Goal: Book appointment/travel/reservation

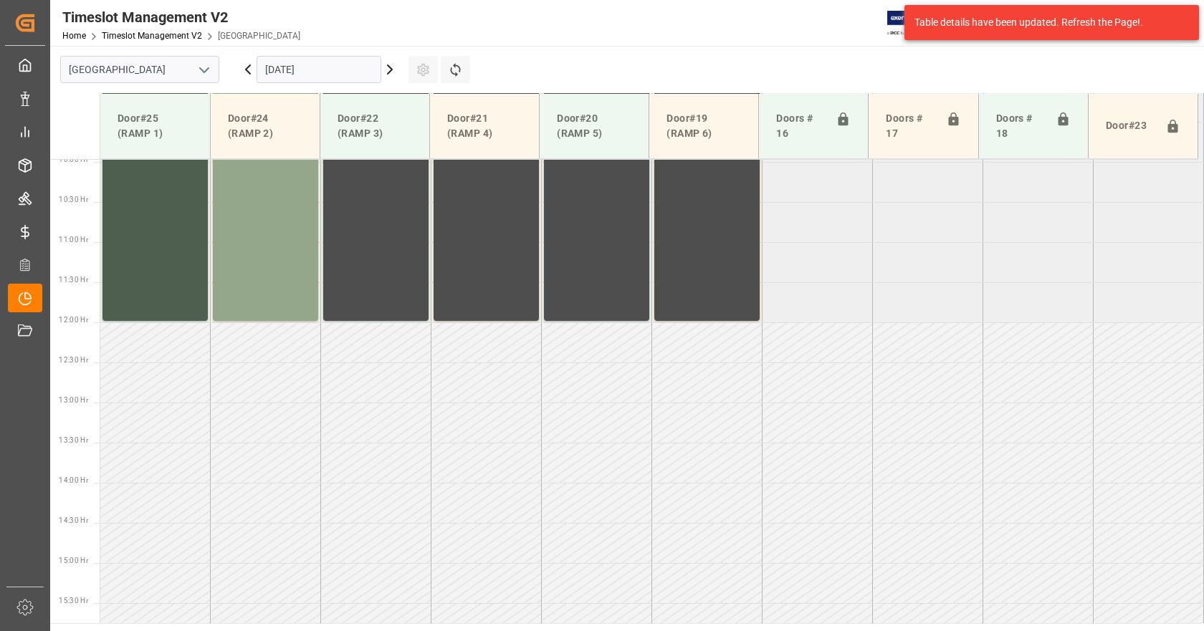
scroll to position [808, 0]
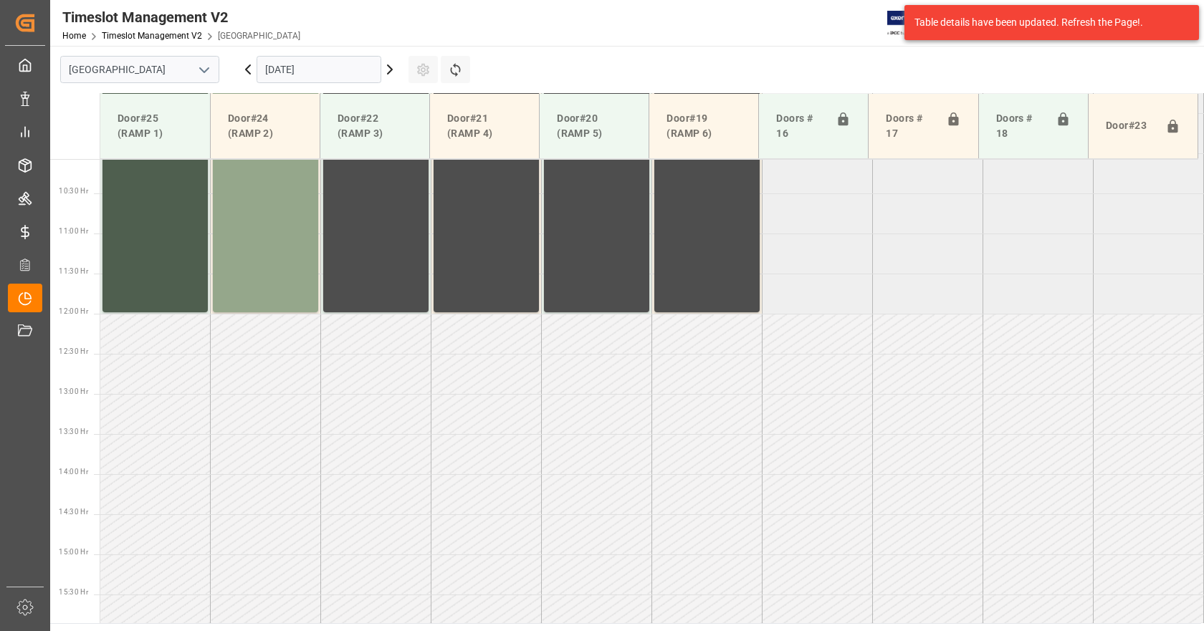
click at [347, 75] on input "[DATE]" at bounding box center [318, 69] width 125 height 27
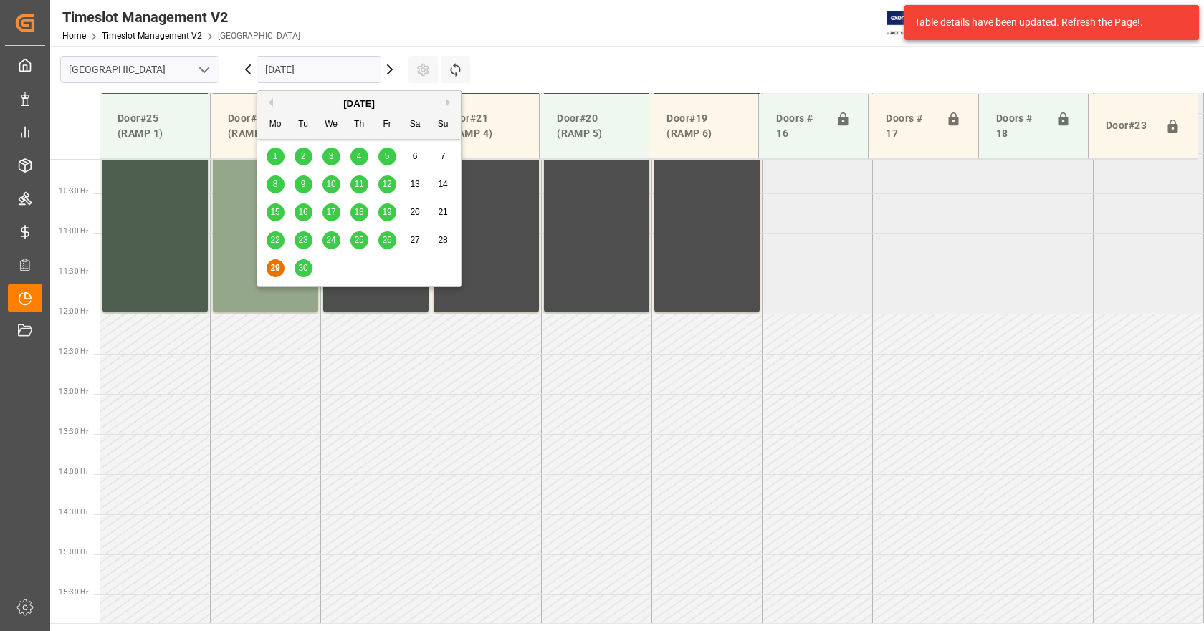
click at [450, 99] on button "Next Month" at bounding box center [450, 102] width 9 height 9
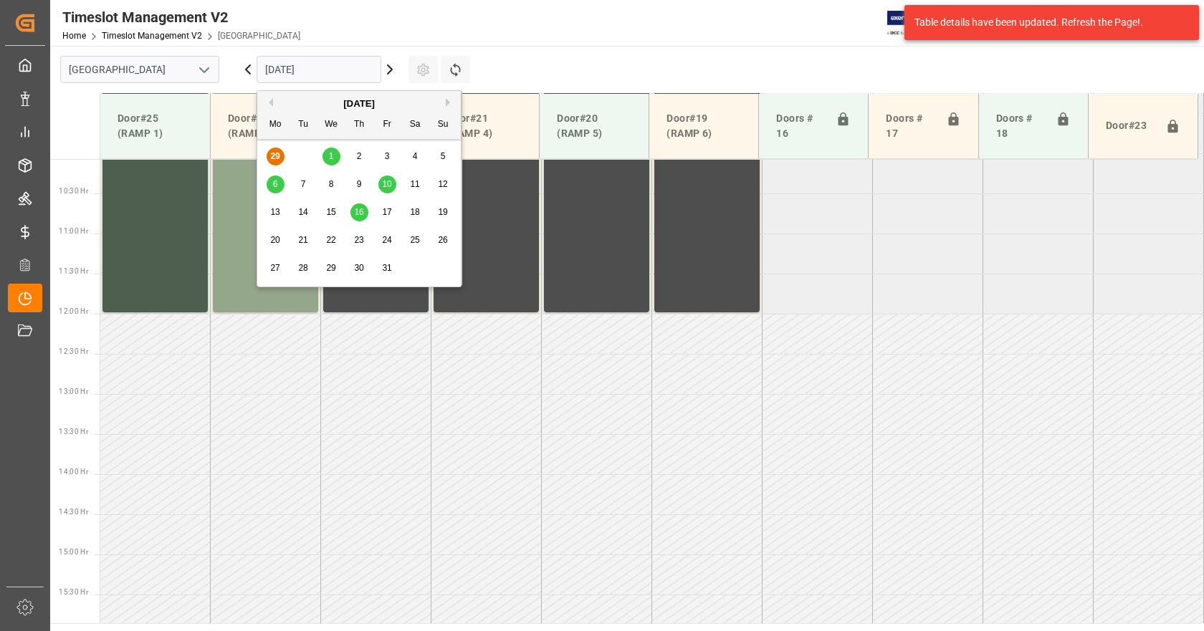
click at [330, 155] on span "1" at bounding box center [331, 156] width 5 height 10
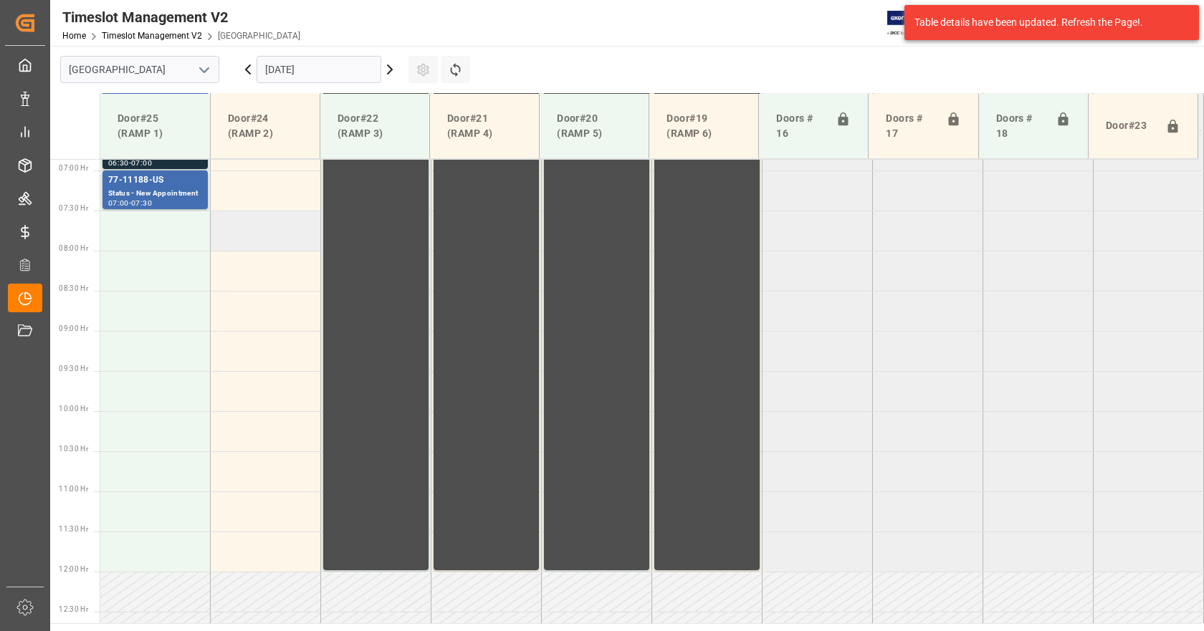
scroll to position [378, 0]
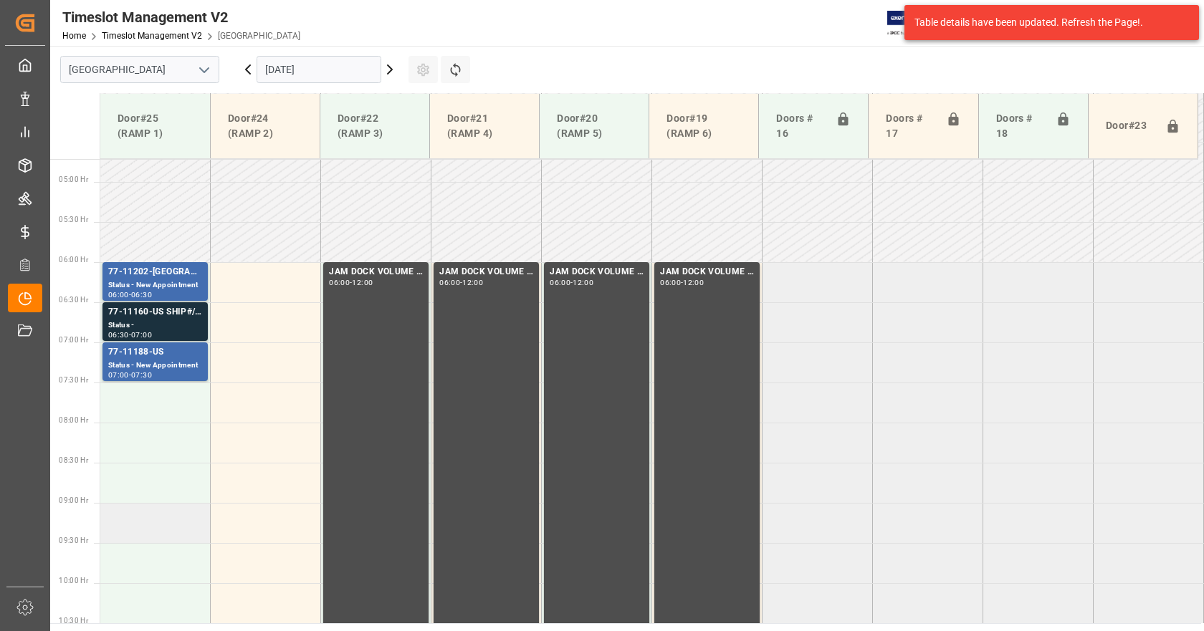
click at [140, 516] on td at bounding box center [155, 523] width 110 height 40
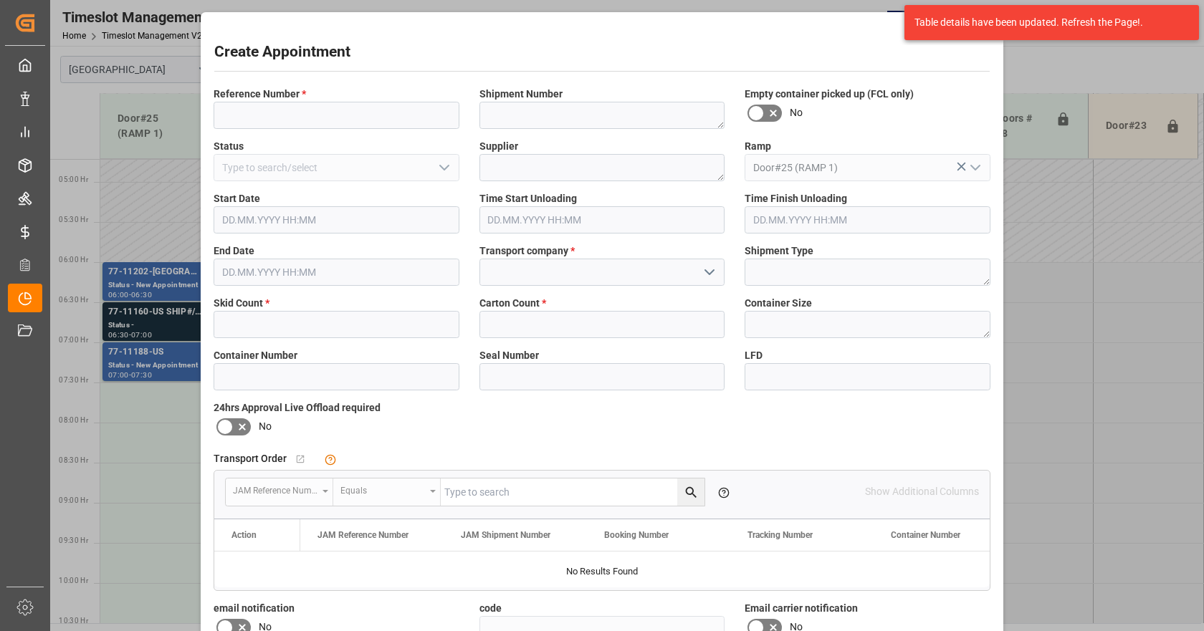
type input "[DATE] 09:00"
type input "[DATE] 09:30"
click at [261, 125] on input at bounding box center [336, 115] width 246 height 27
type input "NS amazon returns"
click at [269, 313] on input "text" at bounding box center [336, 324] width 246 height 27
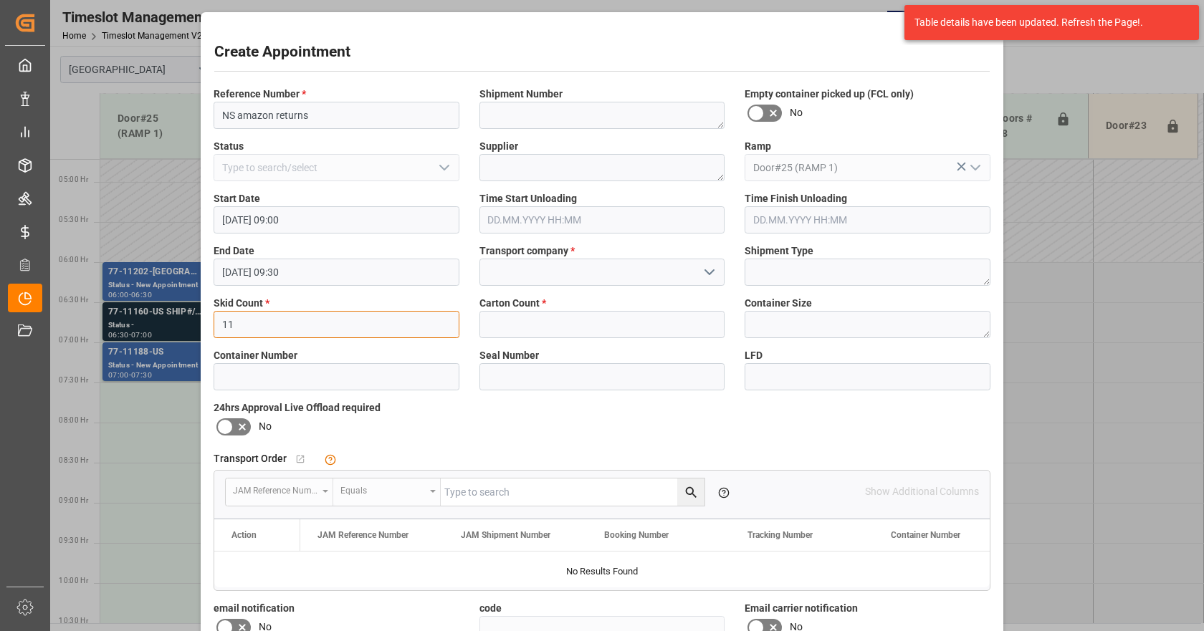
type input "11"
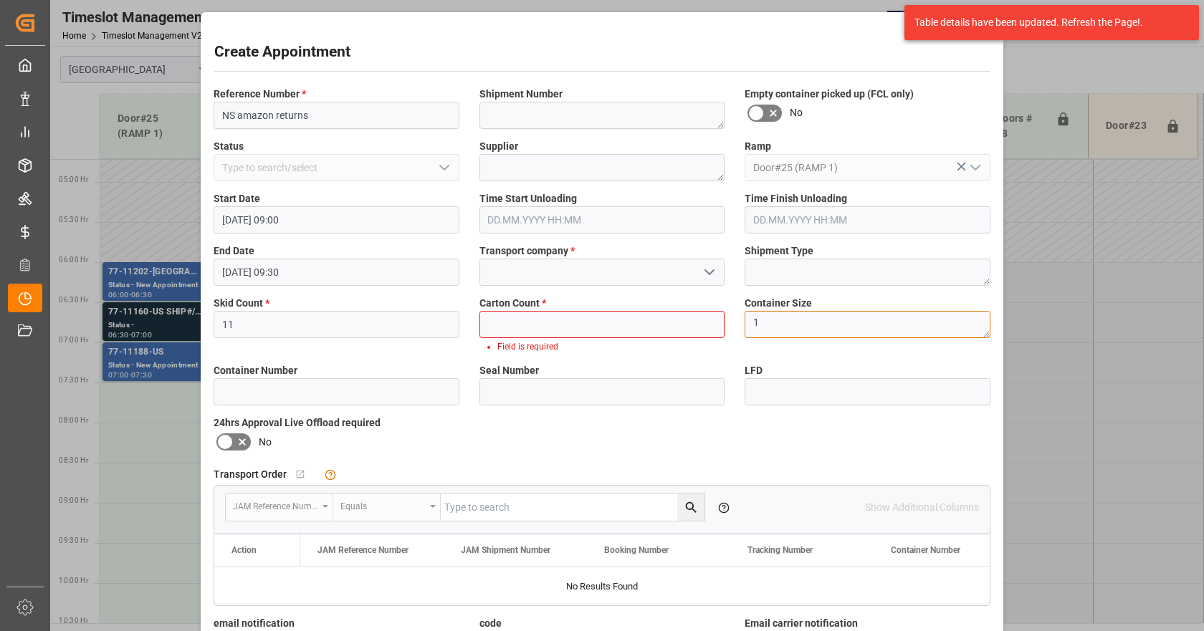
type textarea "1"
click at [581, 333] on input "text" at bounding box center [602, 324] width 246 height 27
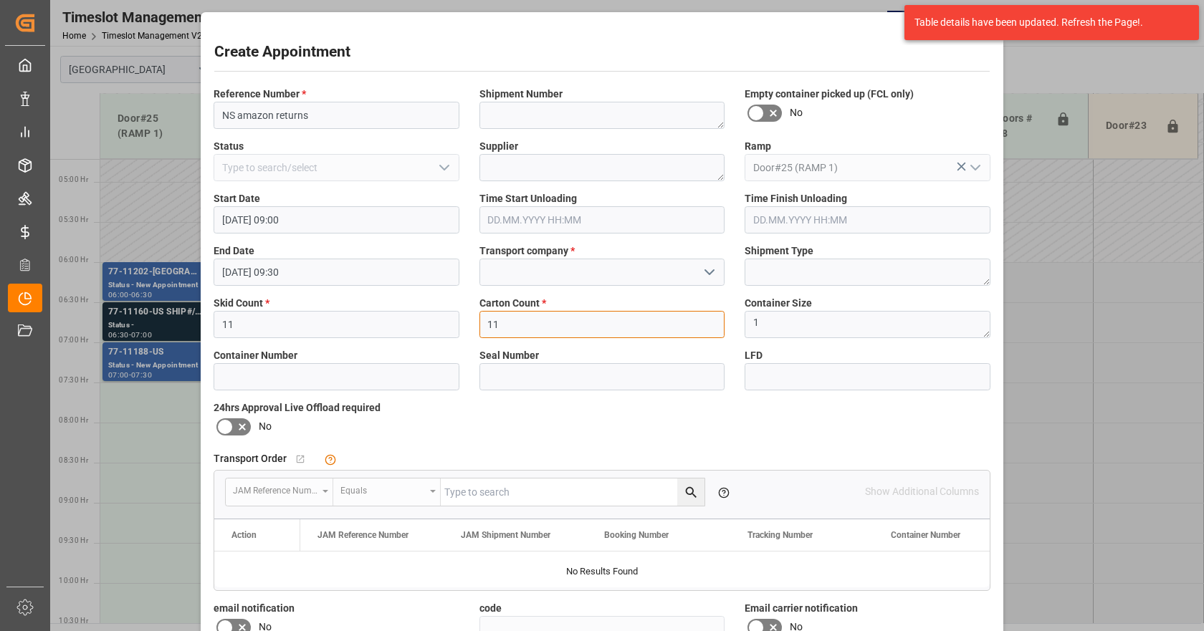
type input "11"
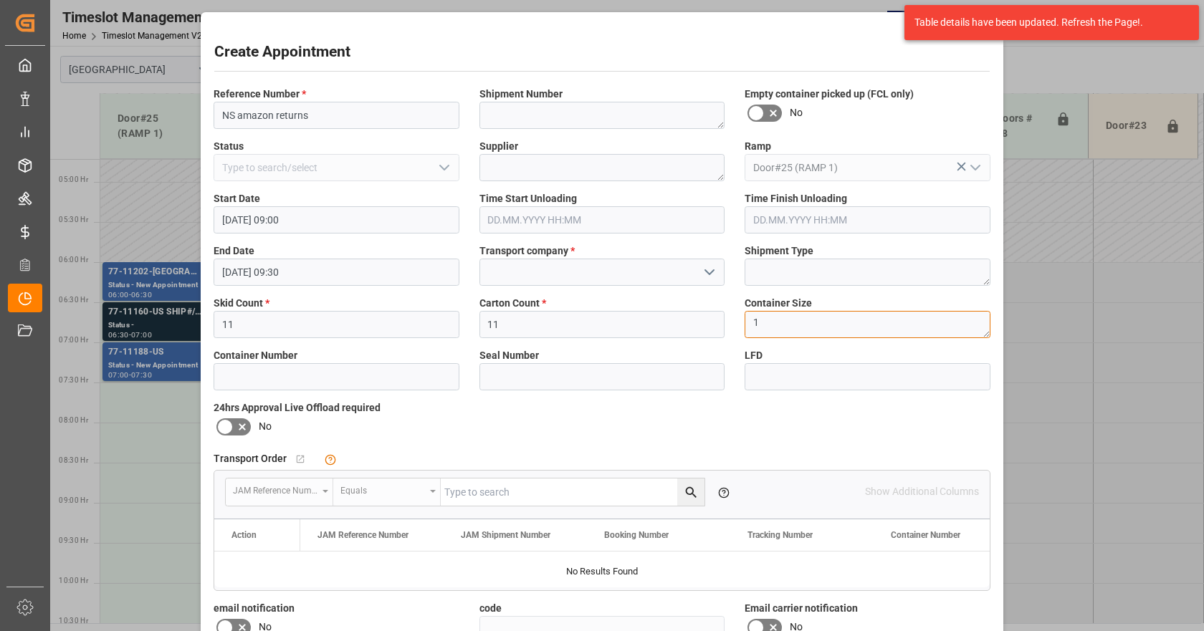
type textarea "1"
click at [709, 267] on icon "open menu" at bounding box center [709, 272] width 17 height 17
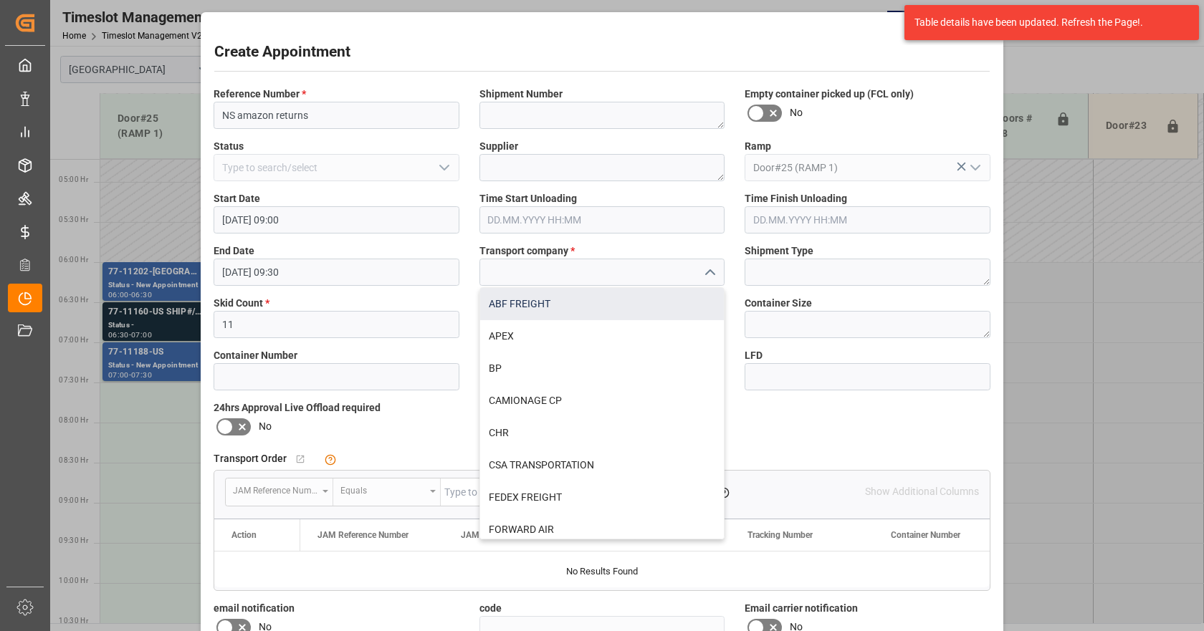
click at [526, 304] on div "ABF FREIGHT" at bounding box center [602, 304] width 244 height 32
type input "ABF FREIGHT"
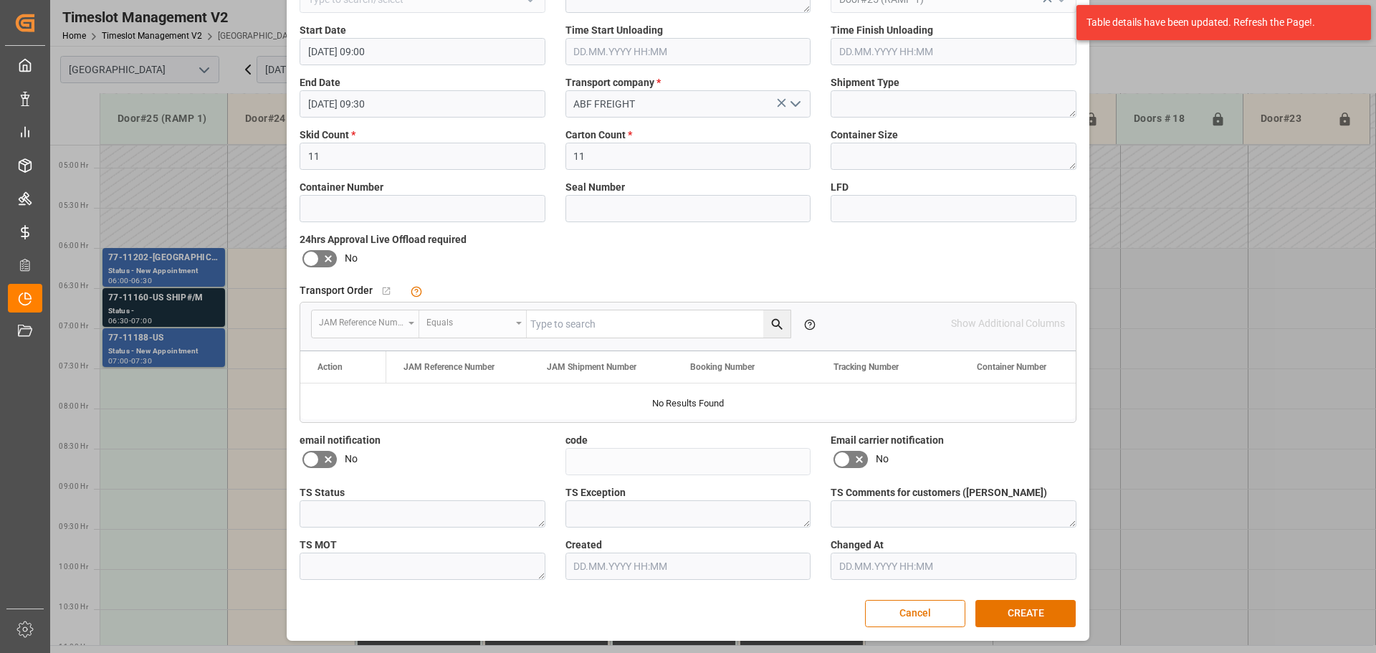
scroll to position [168, 0]
click at [1018, 609] on button "CREATE" at bounding box center [1025, 613] width 100 height 27
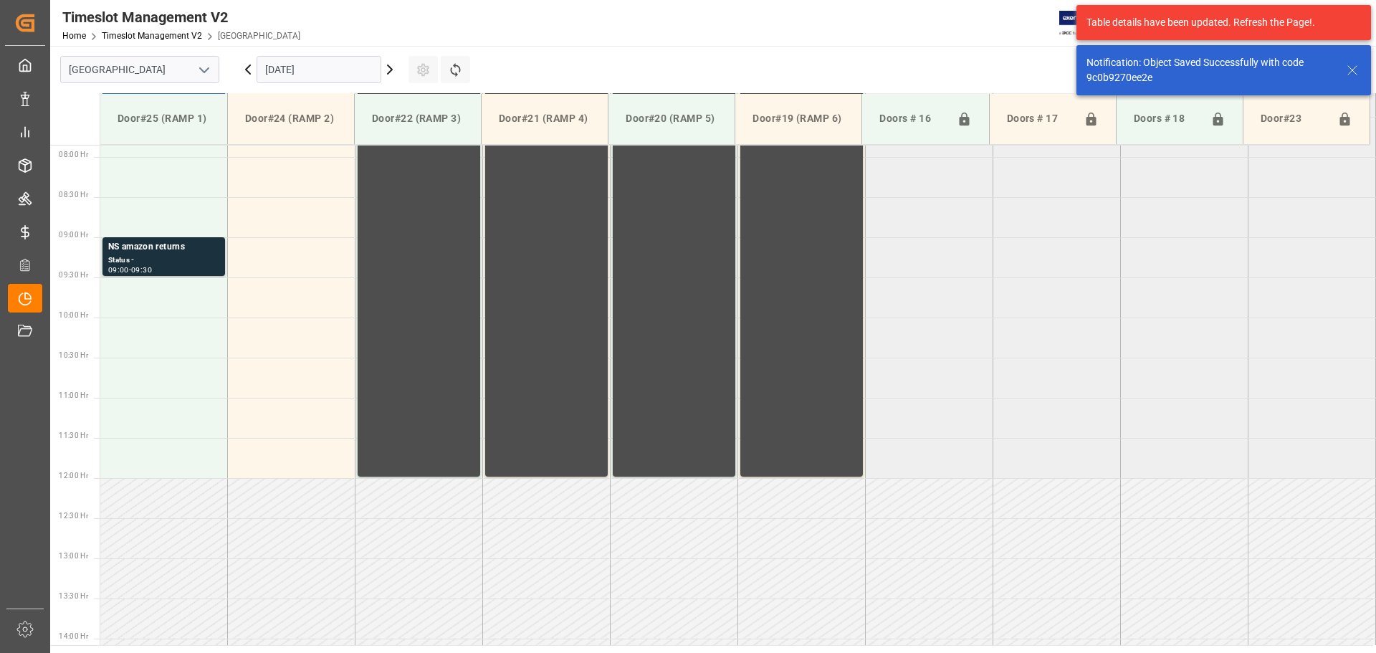
scroll to position [633, 0]
